Goal: Task Accomplishment & Management: Complete application form

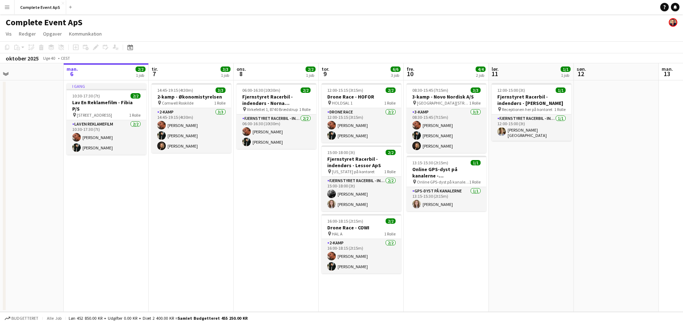
drag, startPoint x: 583, startPoint y: 255, endPoint x: 562, endPoint y: 261, distance: 22.4
click at [562, 261] on app-calendar-viewport "fre. 3 3/3 1 job lør. 4 søn. 5 man. 6 2/2 1 job tir. 7 3/3 1 job ons. 8 2/2 1 j…" at bounding box center [341, 187] width 683 height 249
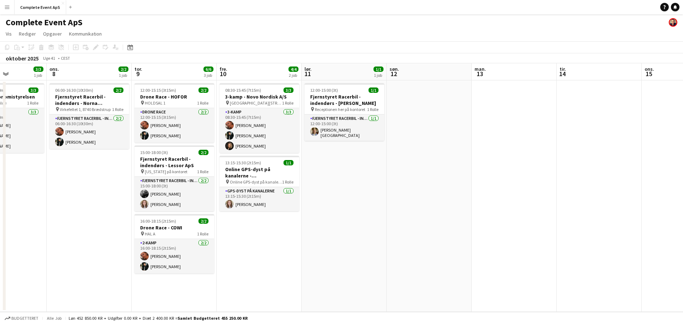
scroll to position [0, 206]
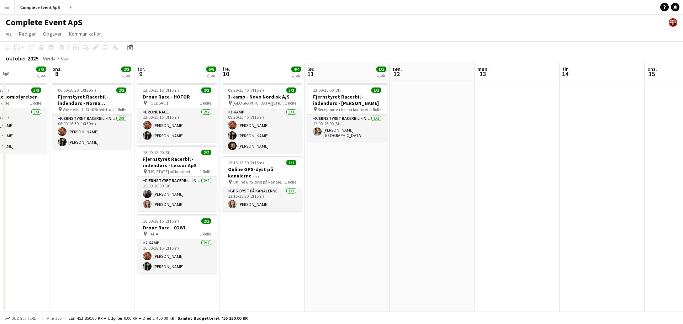
drag, startPoint x: 551, startPoint y: 224, endPoint x: 368, endPoint y: 235, distance: 183.8
click at [368, 235] on app-calendar-viewport "søn. 5 man. 6 2/2 1 job tir. 7 3/3 1 job ons. 8 2/2 1 job tor. 9 6/6 3 job fre.…" at bounding box center [341, 187] width 683 height 249
click at [42, 6] on button "Complete Event ApS Luk" at bounding box center [41, 7] width 52 height 14
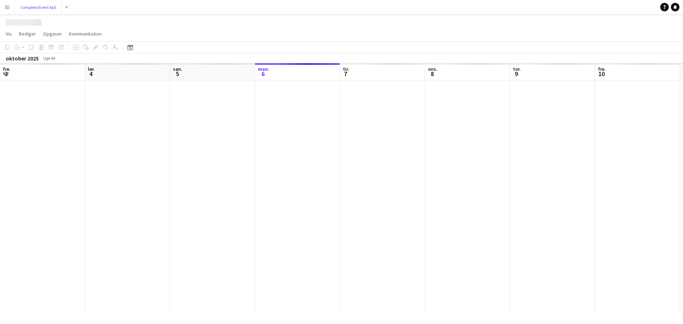
scroll to position [0, 170]
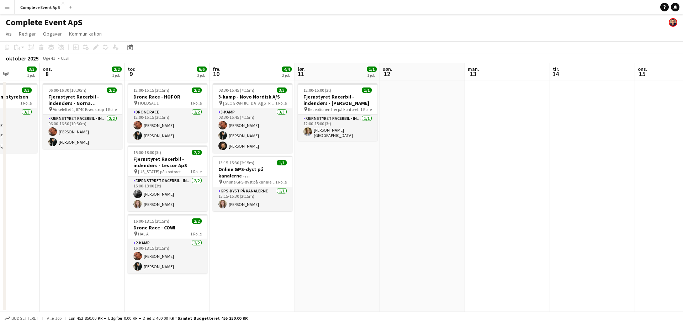
drag, startPoint x: 493, startPoint y: 244, endPoint x: 108, endPoint y: 234, distance: 385.2
click at [108, 235] on app-calendar-viewport "søn. 5 man. 6 2/2 1 job tir. 7 3/3 1 job ons. 8 2/2 1 job tor. 9 6/6 3 job fre.…" at bounding box center [341, 187] width 683 height 249
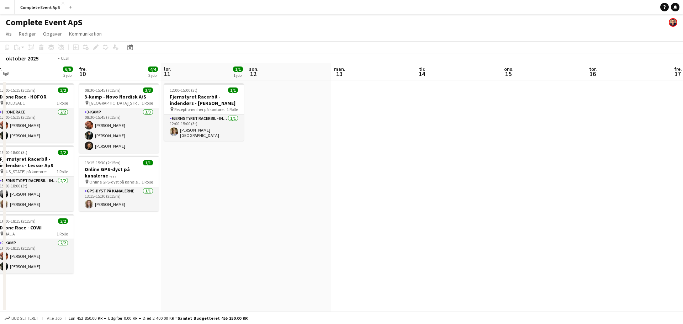
drag, startPoint x: 457, startPoint y: 253, endPoint x: 0, endPoint y: 195, distance: 460.5
click at [18, 204] on app-calendar-viewport "tir. 7 3/3 1 job ons. 8 2/2 1 job tor. 9 6/6 3 job fre. 10 4/4 2 job lør. 11 1/…" at bounding box center [341, 187] width 683 height 249
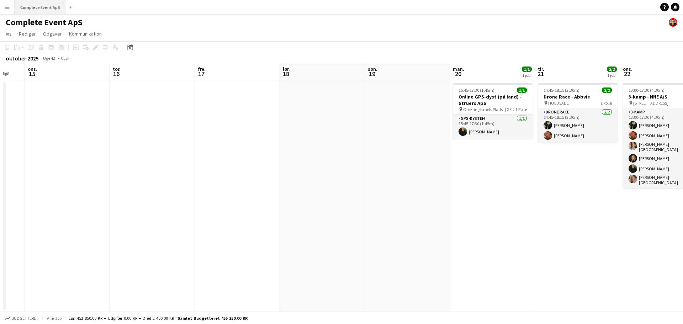
click at [40, 7] on button "Complete Event ApS Luk" at bounding box center [41, 7] width 52 height 14
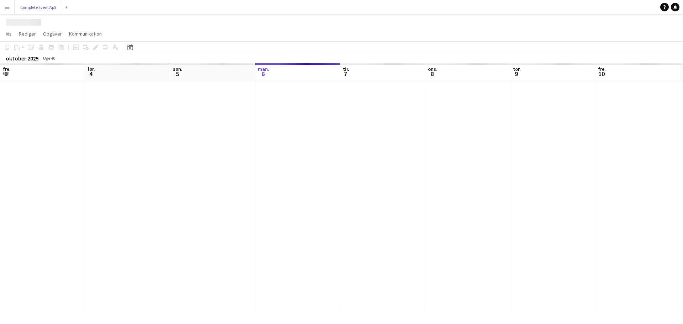
scroll to position [0, 170]
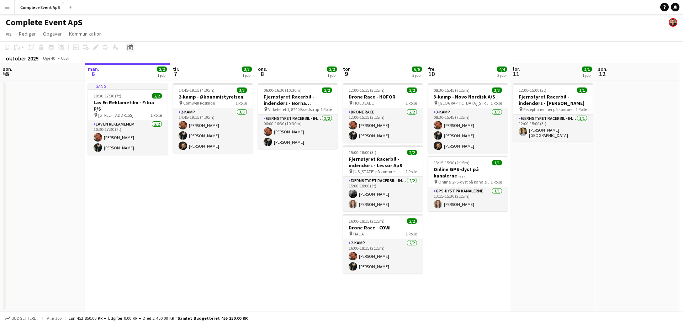
click at [127, 49] on div "Datovælger" at bounding box center [130, 47] width 9 height 9
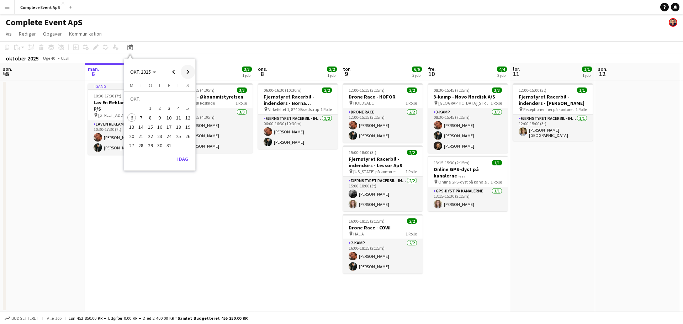
click at [189, 73] on span "Next month" at bounding box center [188, 72] width 14 height 14
click at [171, 71] on span "Previous month" at bounding box center [173, 72] width 14 height 14
click at [160, 147] on span "30" at bounding box center [159, 146] width 9 height 9
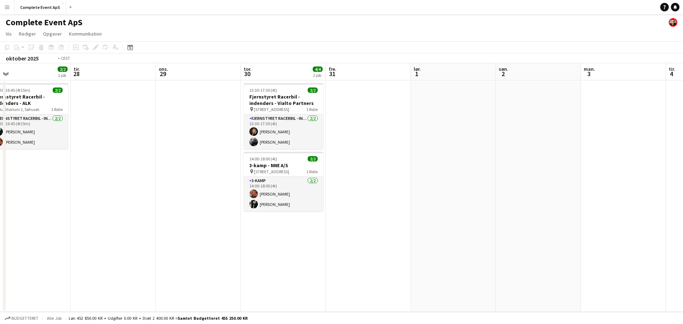
scroll to position [0, 157]
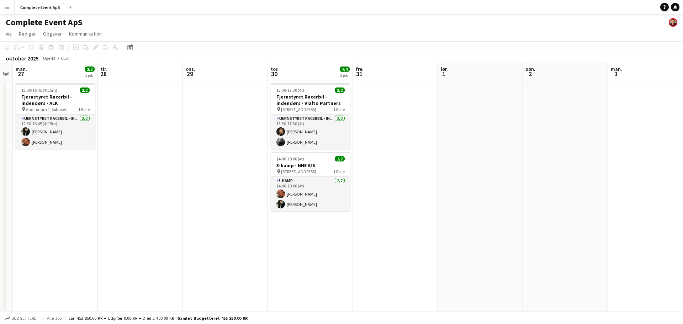
drag, startPoint x: 240, startPoint y: 265, endPoint x: 328, endPoint y: 256, distance: 87.8
click at [328, 256] on app-calendar-viewport "lør. 25 søn. 26 man. 27 2/2 1 job tir. 28 ons. 29 tor. 30 4/4 2 job fre. 31 lør…" at bounding box center [341, 187] width 683 height 249
click at [322, 157] on div "14:00-18:00 (4t) 2/2" at bounding box center [311, 158] width 80 height 5
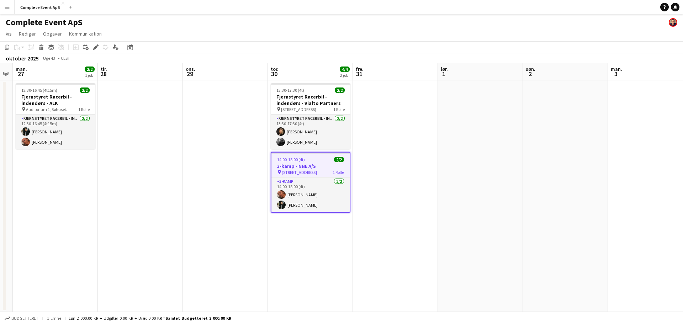
click at [322, 157] on div "14:00-18:00 (4t) 2/2" at bounding box center [310, 159] width 78 height 5
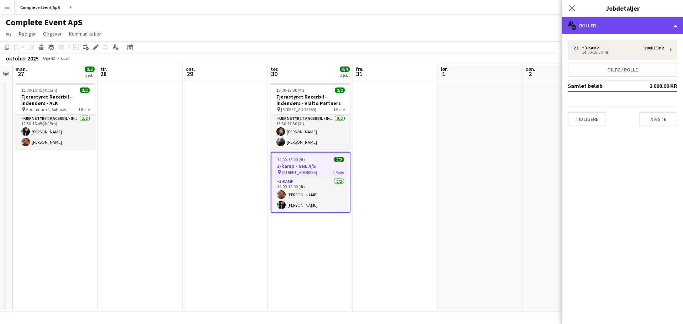
click at [610, 29] on div "multiple-users-add Roller" at bounding box center [622, 25] width 121 height 17
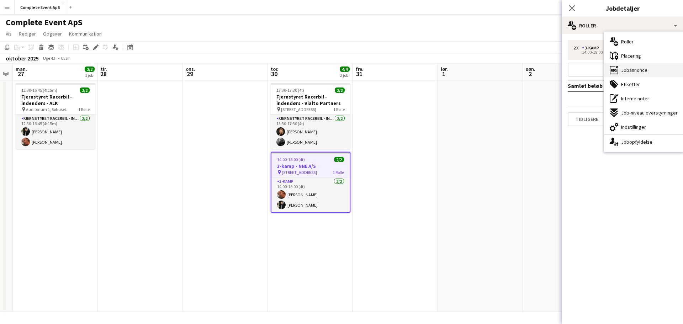
click at [626, 71] on span "Jobannonce" at bounding box center [634, 70] width 26 height 6
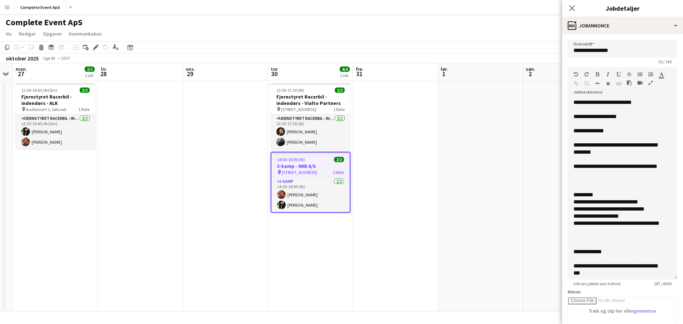
drag, startPoint x: 665, startPoint y: 145, endPoint x: 666, endPoint y: 283, distance: 138.0
click at [666, 283] on app-form-group "**********" at bounding box center [622, 176] width 110 height 219
click at [421, 129] on app-date-cell at bounding box center [395, 195] width 85 height 231
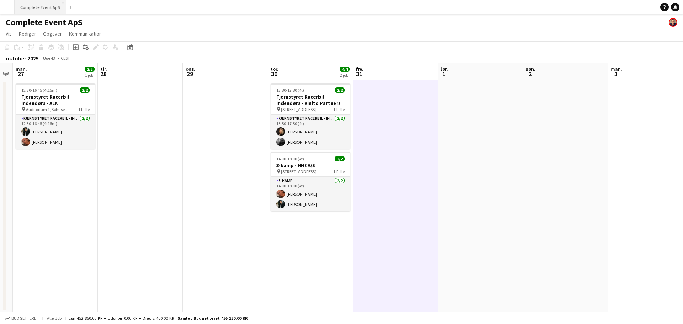
click at [39, 8] on button "Complete Event ApS Luk" at bounding box center [41, 7] width 52 height 14
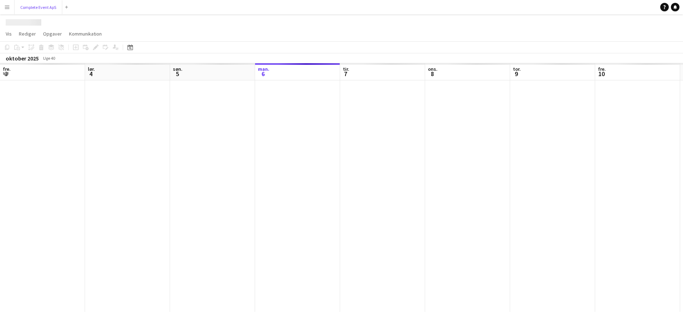
scroll to position [0, 170]
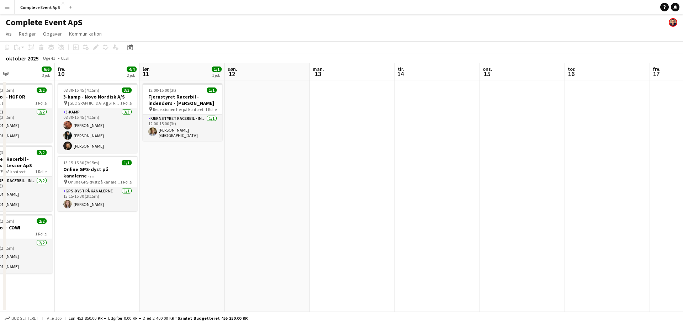
drag, startPoint x: 590, startPoint y: 257, endPoint x: 95, endPoint y: 232, distance: 494.9
click at [76, 229] on app-calendar-viewport "tir. 7 3/3 1 job ons. 8 2/2 1 job tor. 9 6/6 3 job fre. 10 4/4 2 job lør. 11 1/…" at bounding box center [341, 187] width 683 height 249
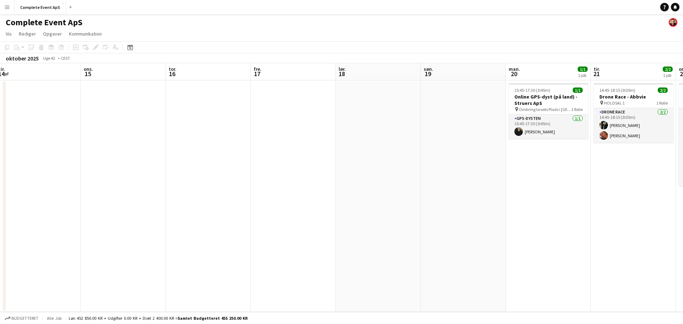
drag, startPoint x: 221, startPoint y: 213, endPoint x: 6, endPoint y: 191, distance: 216.6
click at [0, 193] on app-calendar-viewport "søn. 12 man. 13 tir. 14 ons. 15 tor. 16 fre. 17 lør. 18 søn. 19 man. 20 1/1 1 j…" at bounding box center [341, 187] width 683 height 249
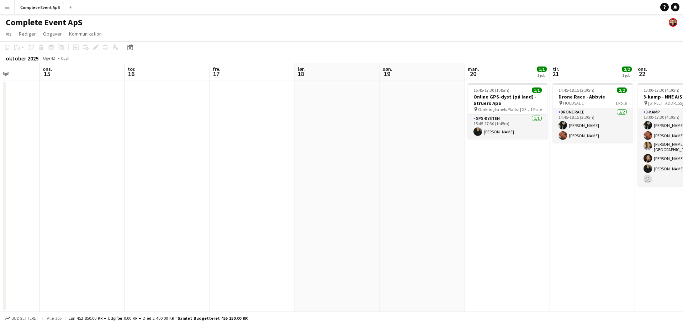
scroll to position [0, 215]
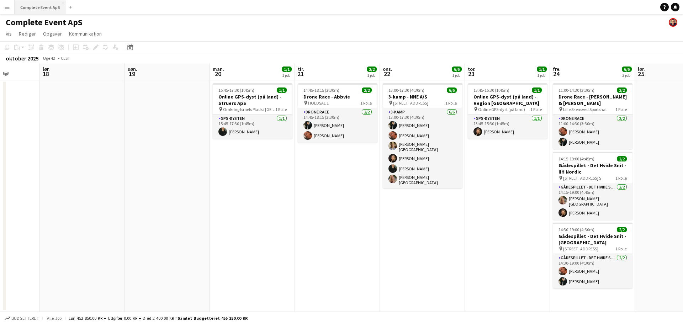
click at [37, 1] on button "Complete Event ApS Luk" at bounding box center [41, 7] width 52 height 14
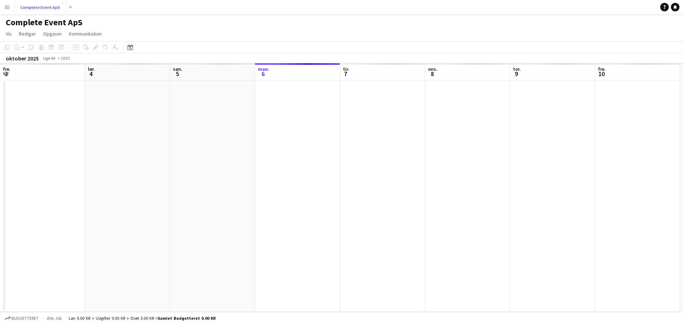
scroll to position [0, 170]
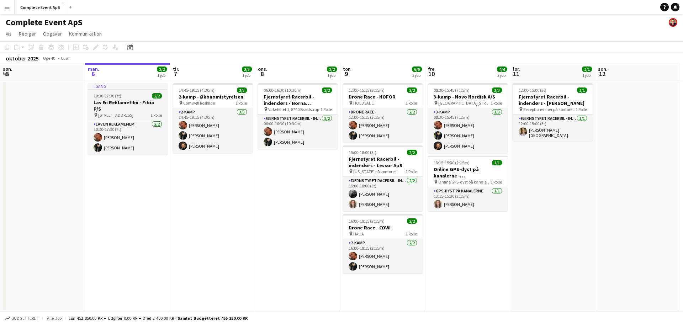
click at [133, 95] on div "10:30-17:30 (7t) 2/2" at bounding box center [128, 95] width 80 height 5
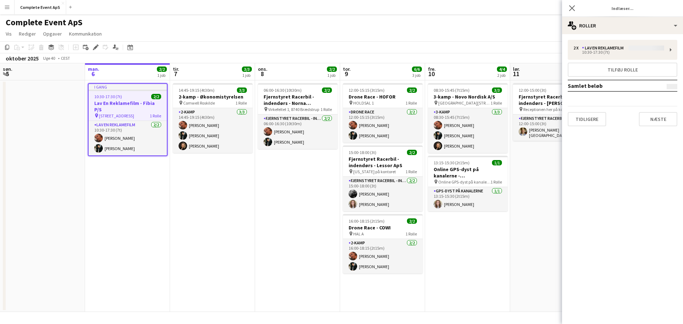
type input "**********"
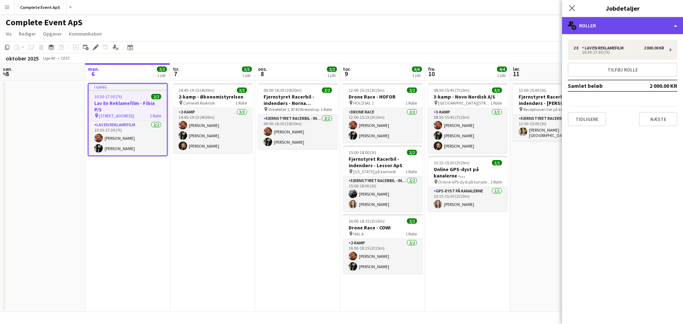
click at [612, 22] on div "multiple-users-add Roller" at bounding box center [622, 25] width 121 height 17
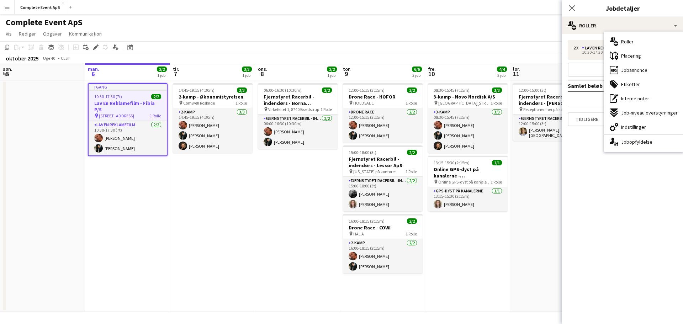
click at [636, 75] on div "ads-window Jobannonce" at bounding box center [643, 70] width 79 height 14
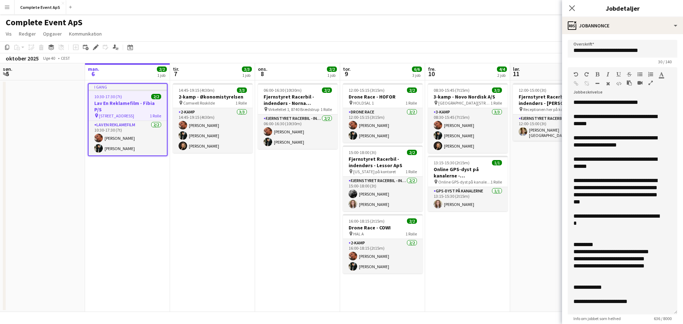
drag, startPoint x: 669, startPoint y: 148, endPoint x: 683, endPoint y: 312, distance: 165.2
click at [682, 312] on html "Menu Boards Boards Boards Alle job Status Arbejdsstyrke Arbejdsstyrke Min arbej…" at bounding box center [341, 162] width 683 height 324
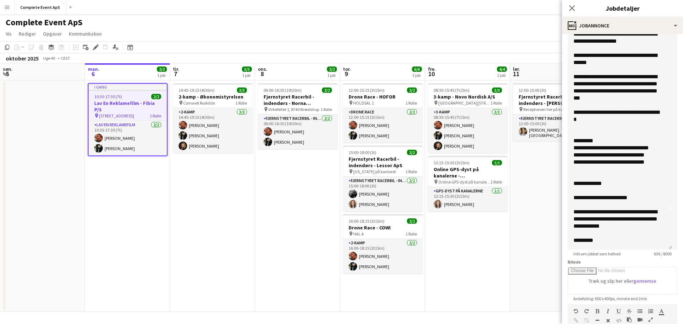
scroll to position [178, 0]
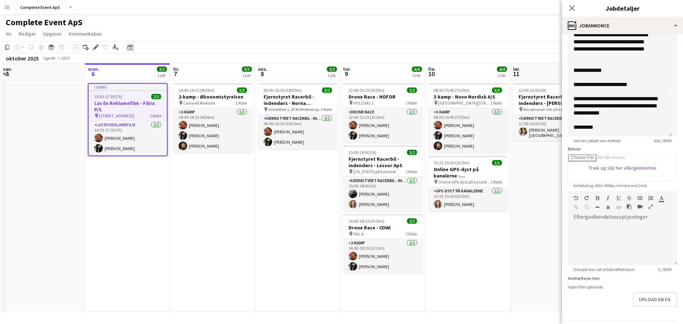
click at [129, 48] on icon at bounding box center [130, 48] width 2 height 2
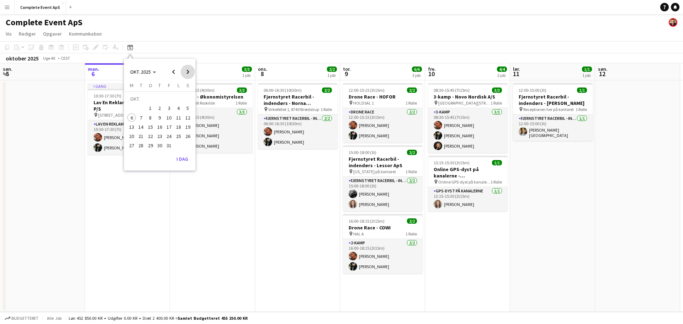
click at [182, 70] on span "Next month" at bounding box center [188, 72] width 14 height 14
click at [148, 122] on span "12" at bounding box center [150, 119] width 9 height 9
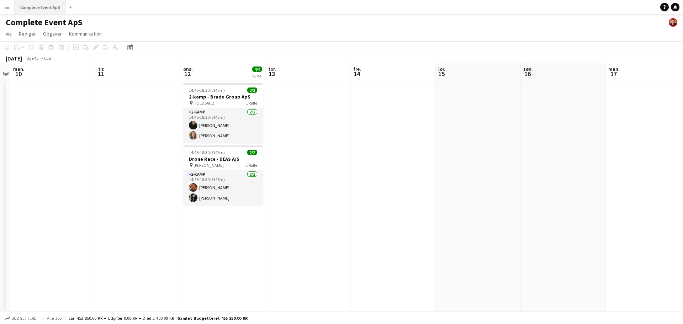
click at [35, 2] on button "Complete Event ApS Luk" at bounding box center [41, 7] width 52 height 14
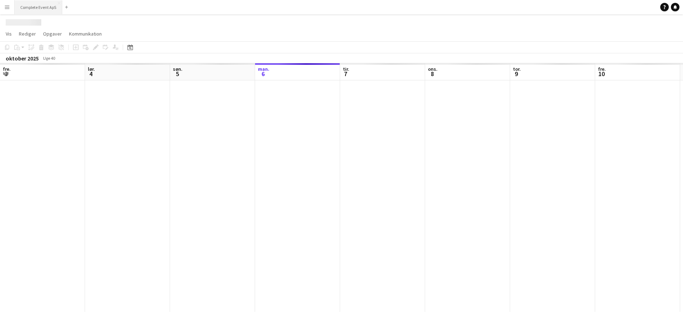
scroll to position [0, 170]
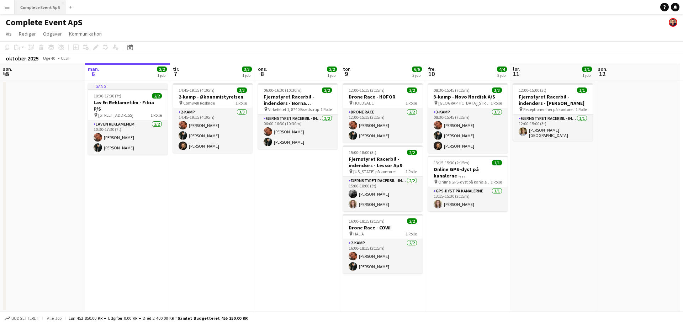
click at [38, 6] on button "Complete Event ApS Luk" at bounding box center [41, 7] width 52 height 14
click at [146, 98] on div "10:30-17:30 (7t) 2/2" at bounding box center [128, 95] width 80 height 5
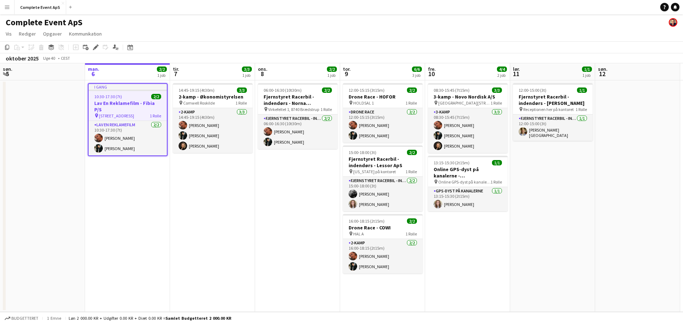
click at [146, 98] on div "10:30-17:30 (7t) 2/2" at bounding box center [128, 96] width 78 height 5
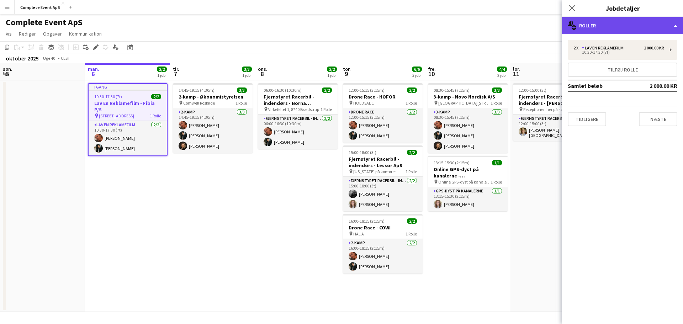
click at [625, 33] on div "multiple-users-add Roller" at bounding box center [622, 25] width 121 height 17
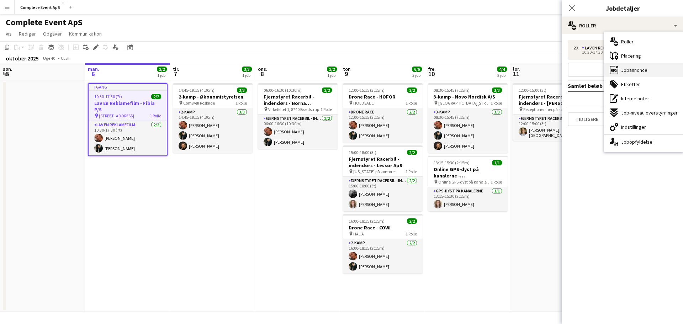
click at [627, 64] on div "ads-window Jobannonce" at bounding box center [643, 70] width 79 height 14
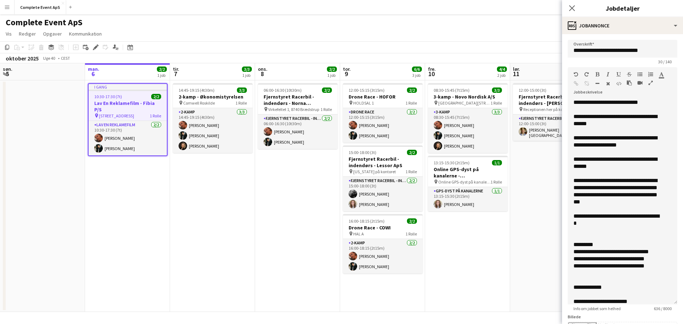
drag, startPoint x: 664, startPoint y: 146, endPoint x: 681, endPoint y: 309, distance: 163.7
click at [681, 309] on mat-expansion-panel "**********" at bounding box center [622, 179] width 121 height 290
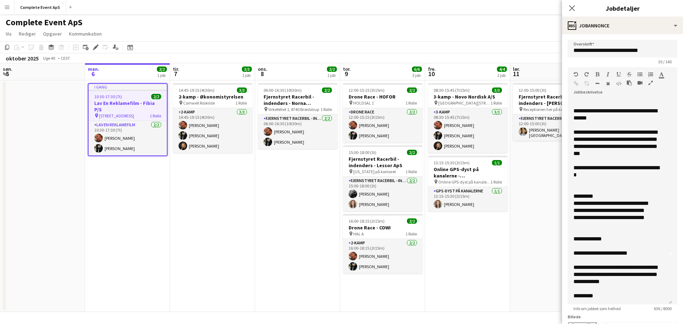
scroll to position [49, 0]
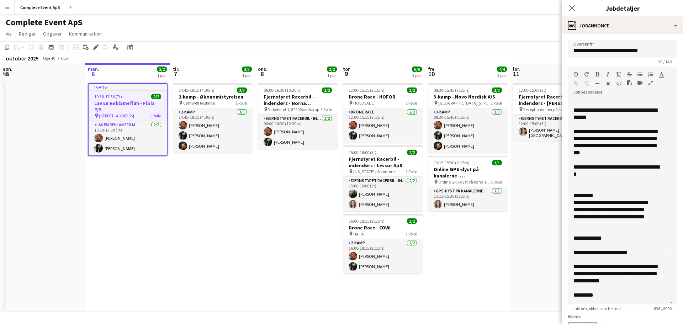
click at [294, 236] on app-date-cell "06:00-16:30 (10t30m) 2/2 Fjernstyret Racerbil - indendørs - Norna Playgrounds A…" at bounding box center [297, 195] width 85 height 231
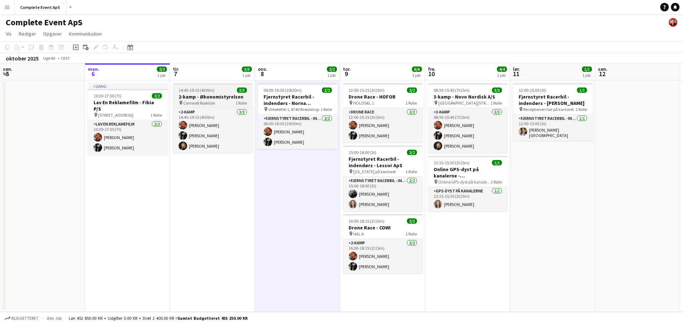
click at [206, 88] on span "14:45-19:15 (4t30m)" at bounding box center [196, 89] width 36 height 5
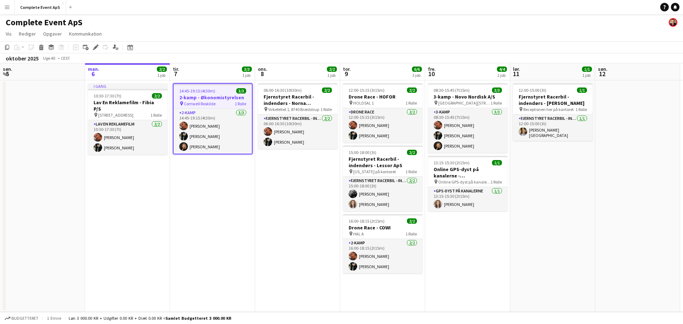
click at [206, 88] on span "14:45-19:15 (4t30m)" at bounding box center [197, 90] width 36 height 5
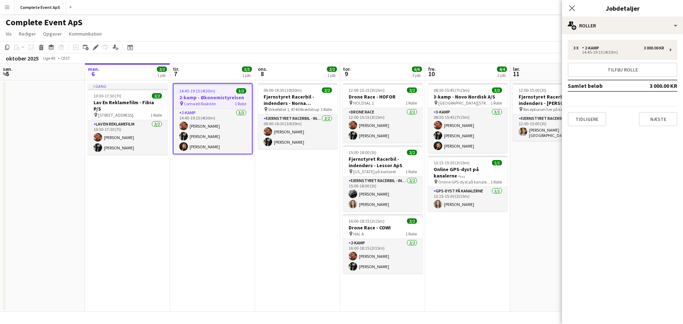
click at [310, 230] on app-date-cell "06:00-16:30 (10t30m) 2/2 Fjernstyret Racerbil - indendørs - Norna Playgrounds A…" at bounding box center [297, 195] width 85 height 231
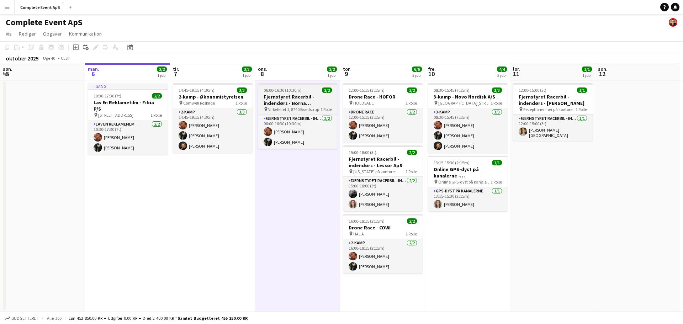
click at [313, 92] on div "06:00-16:30 (10t30m) 2/2" at bounding box center [298, 89] width 80 height 5
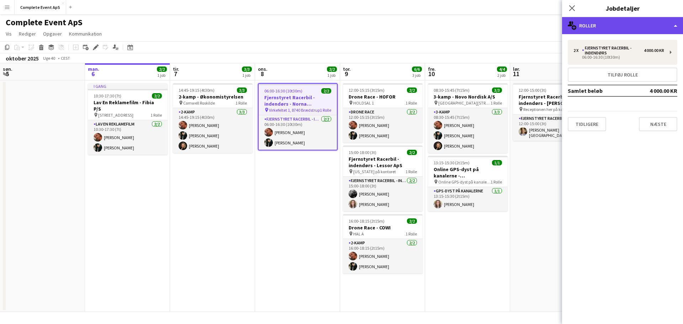
click at [608, 20] on div "multiple-users-add Roller" at bounding box center [622, 25] width 121 height 17
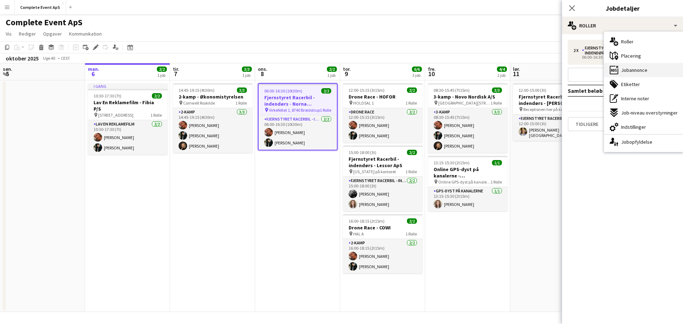
click at [637, 68] on span "Jobannonce" at bounding box center [634, 70] width 26 height 6
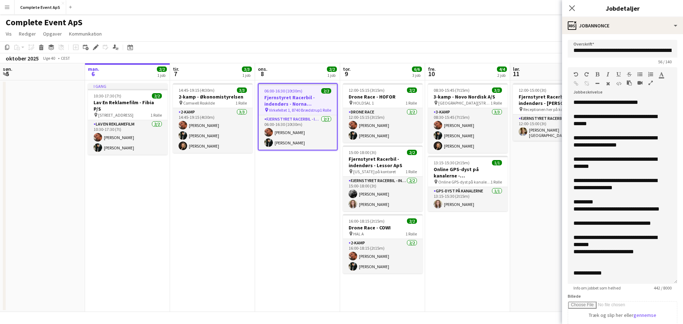
drag, startPoint x: 669, startPoint y: 138, endPoint x: 674, endPoint y: 281, distance: 142.3
click at [674, 281] on form "**********" at bounding box center [622, 264] width 121 height 448
click at [223, 87] on app-job-card "14:45-19:15 (4t30m) 3/3 2-kamp - Økonomistyrelsen pin Comwell Roskilde 1 Rolle …" at bounding box center [213, 118] width 80 height 70
type input "**********"
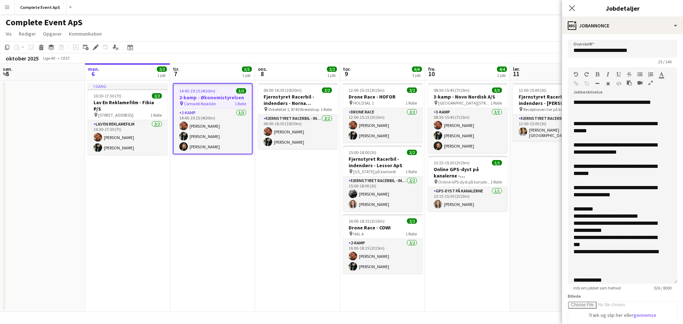
click at [223, 87] on app-job-card "14:45-19:15 (4t30m) 3/3 2-kamp - Økonomistyrelsen pin Comwell Roskilde 1 Rolle …" at bounding box center [213, 118] width 80 height 71
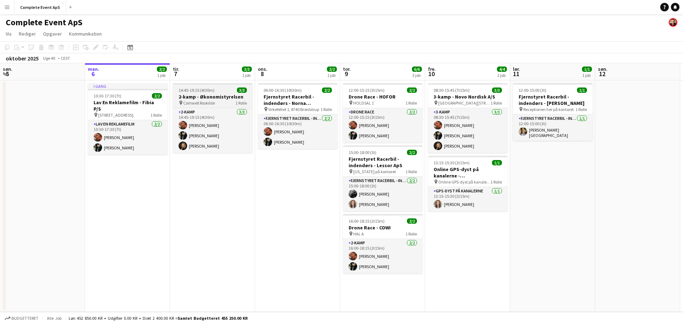
click at [230, 87] on app-job-card "14:45-19:15 (4t30m) 3/3 2-kamp - Økonomistyrelsen pin Comwell Roskilde 1 Rolle …" at bounding box center [213, 118] width 80 height 70
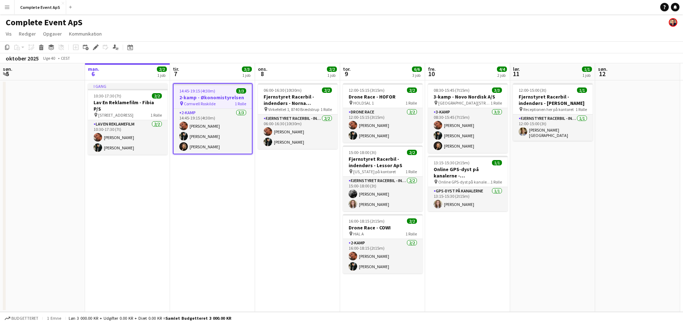
click at [230, 87] on app-job-card "14:45-19:15 (4t30m) 3/3 2-kamp - Økonomistyrelsen pin Comwell Roskilde 1 Rolle …" at bounding box center [213, 118] width 80 height 71
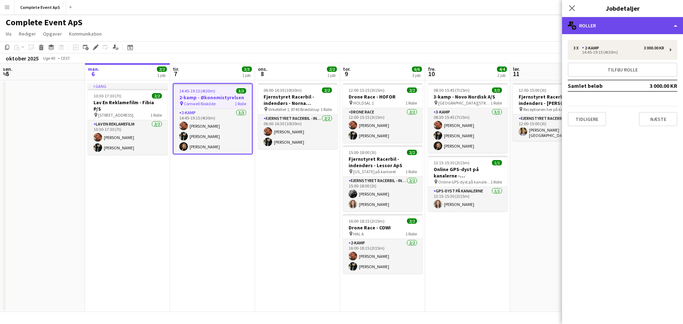
click at [613, 18] on div "multiple-users-add Roller" at bounding box center [622, 25] width 121 height 17
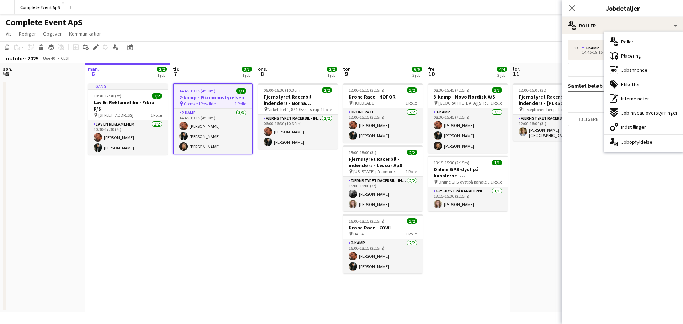
click at [629, 65] on div "ads-window Jobannonce" at bounding box center [643, 70] width 79 height 14
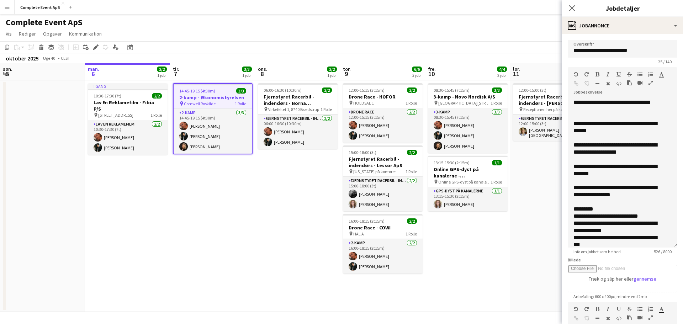
drag, startPoint x: 669, startPoint y: 138, endPoint x: 672, endPoint y: 250, distance: 111.7
click at [672, 250] on form "**********" at bounding box center [622, 246] width 121 height 412
click at [615, 166] on div "**********" at bounding box center [616, 170] width 87 height 14
click at [582, 173] on div "**********" at bounding box center [616, 170] width 87 height 14
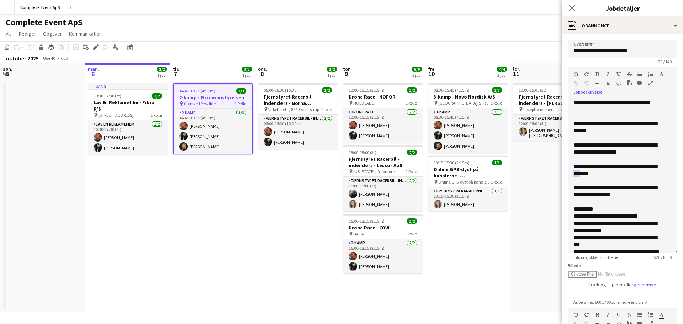
click at [582, 173] on div "**********" at bounding box center [616, 170] width 87 height 14
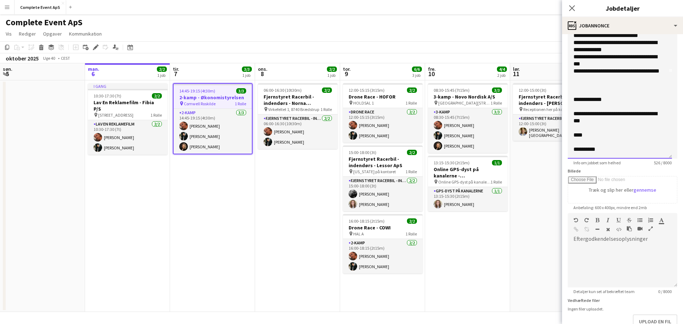
scroll to position [139, 0]
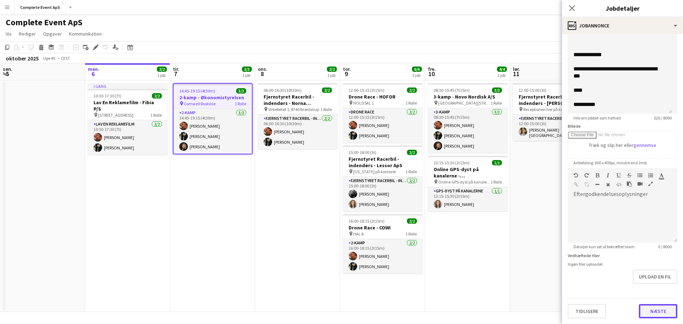
click at [659, 311] on button "Næste" at bounding box center [658, 311] width 38 height 14
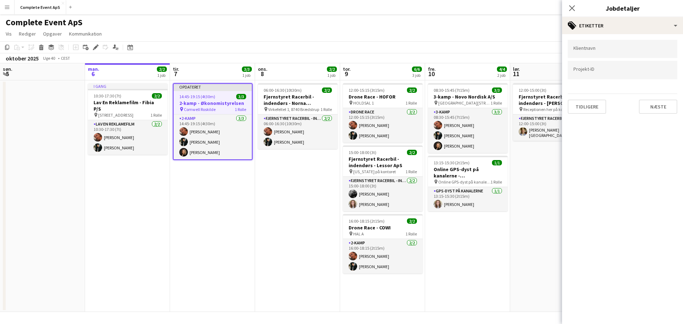
scroll to position [0, 0]
click at [489, 279] on app-date-cell "08:30-15:45 (7t15m) 3/3 3-kamp - Novo Nordisk A/S pin [GEOGRAPHIC_DATA][STREET_…" at bounding box center [467, 195] width 85 height 231
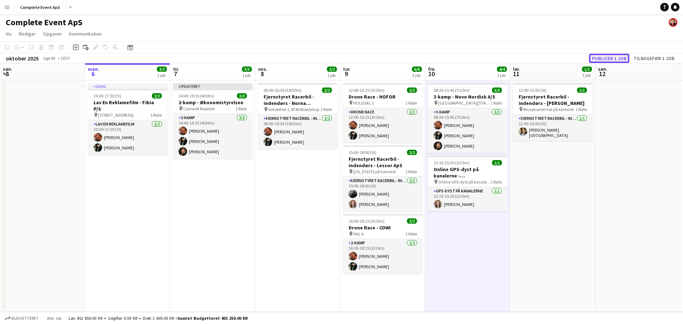
click at [600, 59] on button "Publicer 1 job" at bounding box center [609, 58] width 40 height 9
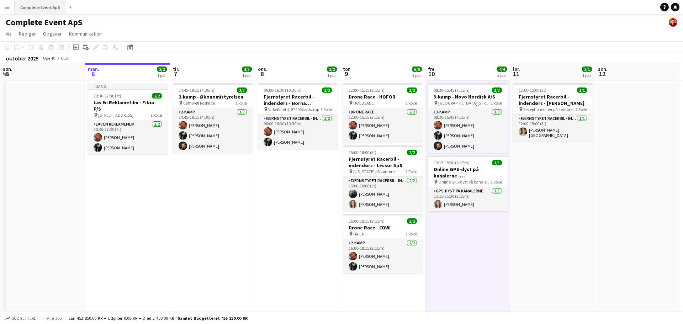
click at [44, 4] on button "Complete Event ApS Luk" at bounding box center [41, 7] width 52 height 14
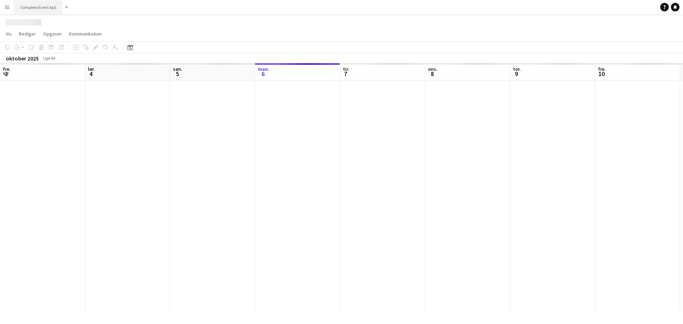
scroll to position [0, 170]
